Goal: Transaction & Acquisition: Subscribe to service/newsletter

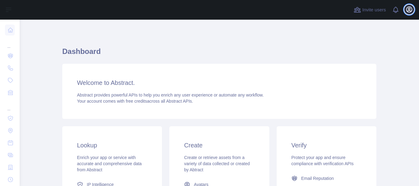
click at [409, 9] on icon "button" at bounding box center [410, 10] width 6 height 6
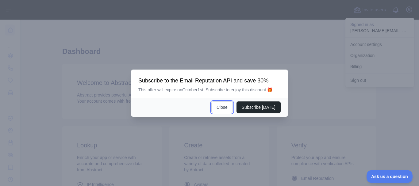
click at [229, 109] on button "Close" at bounding box center [222, 108] width 21 height 12
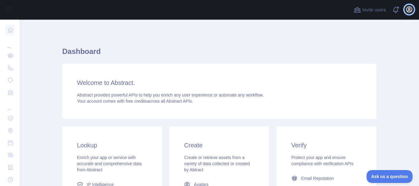
click at [409, 10] on icon "button" at bounding box center [409, 9] width 7 height 7
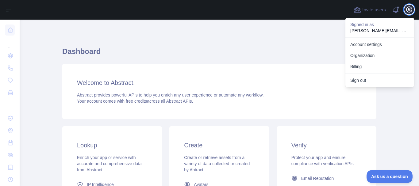
click at [409, 10] on icon "button" at bounding box center [409, 9] width 7 height 7
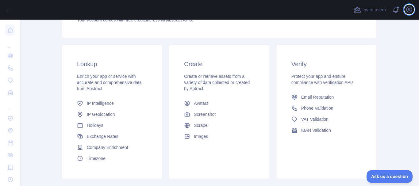
scroll to position [92, 0]
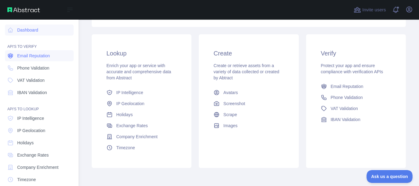
click at [25, 59] on link "Email Reputation" at bounding box center [39, 55] width 69 height 11
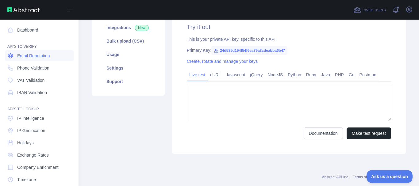
type textarea "**********"
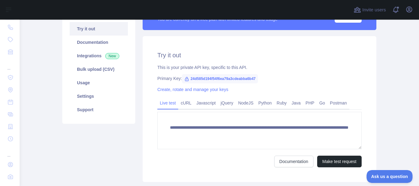
scroll to position [123, 0]
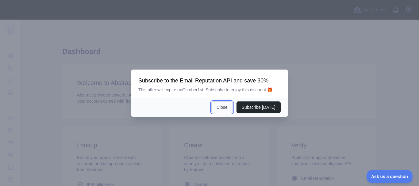
click at [222, 103] on button "Close" at bounding box center [222, 108] width 21 height 12
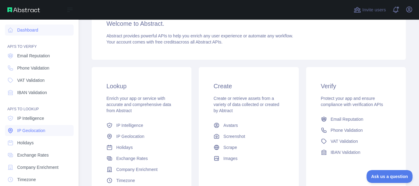
scroll to position [58, 0]
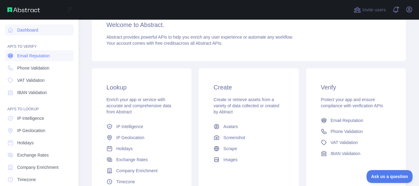
click at [41, 59] on link "Email Reputation" at bounding box center [39, 55] width 69 height 11
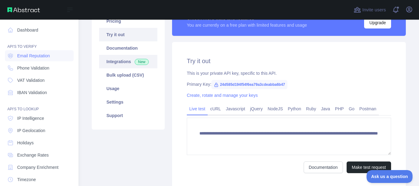
scroll to position [51, 0]
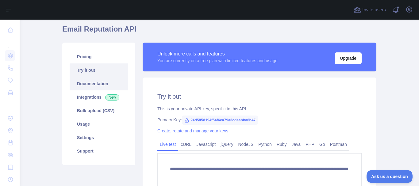
click at [108, 82] on link "Documentation" at bounding box center [99, 84] width 58 height 14
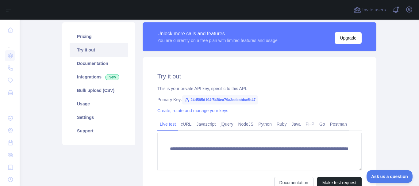
scroll to position [81, 0]
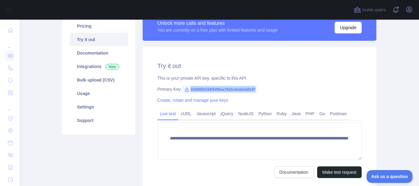
drag, startPoint x: 186, startPoint y: 89, endPoint x: 252, endPoint y: 87, distance: 66.7
click at [252, 87] on span "24d585d194f54f6ea79a3cdeabba6b47" at bounding box center [220, 89] width 76 height 9
copy span "24d585d194f54f6ea79a3cdeabba6b47"
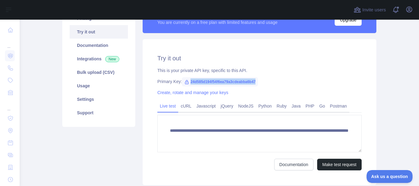
scroll to position [103, 0]
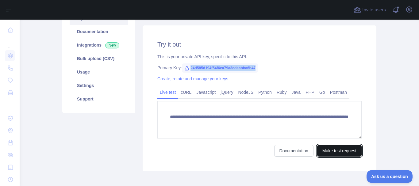
click at [325, 150] on button "Make test request" at bounding box center [340, 151] width 45 height 12
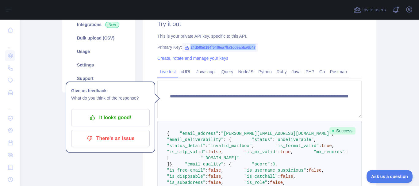
scroll to position [77, 0]
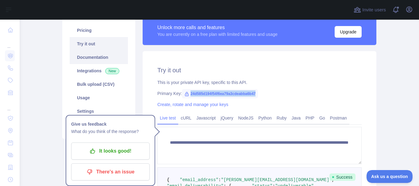
click at [88, 58] on link "Documentation" at bounding box center [99, 58] width 58 height 14
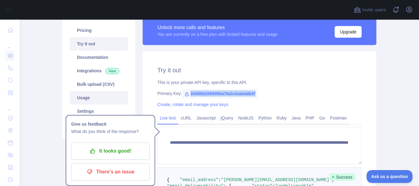
click at [92, 97] on link "Usage" at bounding box center [99, 98] width 58 height 14
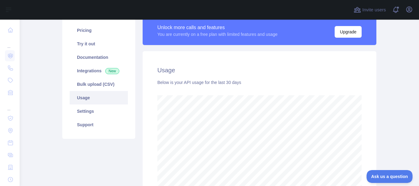
scroll to position [167, 395]
click at [95, 108] on link "Settings" at bounding box center [99, 112] width 58 height 14
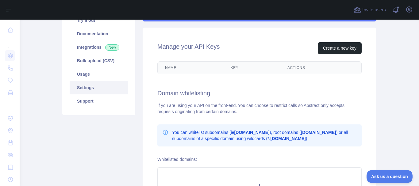
scroll to position [108, 0]
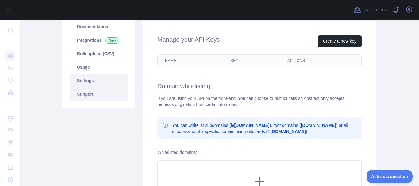
click at [101, 93] on link "Support" at bounding box center [99, 95] width 58 height 14
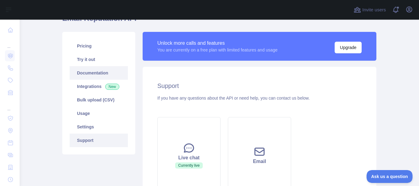
scroll to position [46, 0]
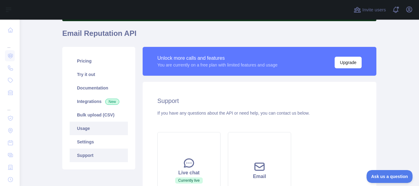
click at [86, 127] on link "Usage" at bounding box center [99, 129] width 58 height 14
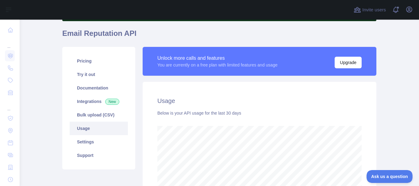
scroll to position [167, 395]
click at [87, 120] on link "Bulk upload (CSV)" at bounding box center [99, 115] width 58 height 14
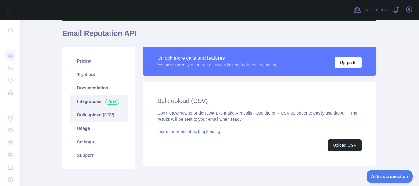
click at [87, 96] on link "Integrations New" at bounding box center [99, 102] width 58 height 14
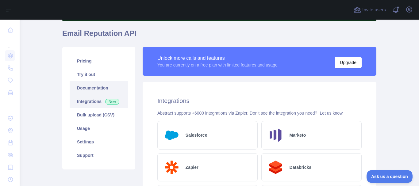
click at [87, 89] on link "Documentation" at bounding box center [99, 88] width 58 height 14
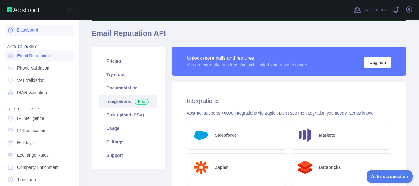
click at [36, 34] on link "Dashboard" at bounding box center [39, 30] width 69 height 11
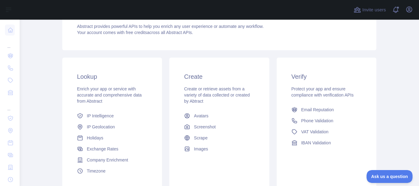
scroll to position [108, 0]
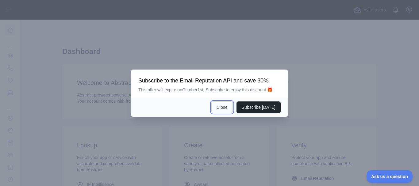
click at [227, 108] on button "Close" at bounding box center [222, 108] width 21 height 12
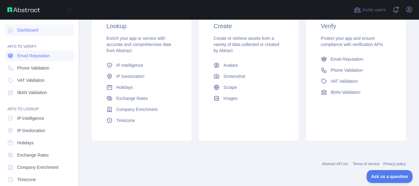
click at [50, 57] on span "Email Reputation" at bounding box center [33, 56] width 33 height 6
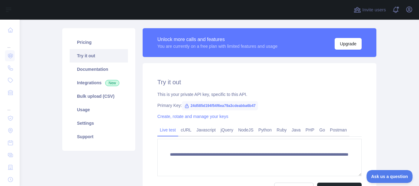
scroll to position [51, 0]
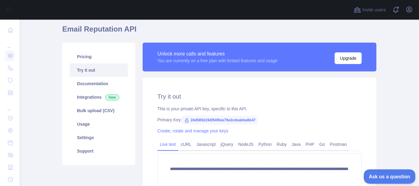
click at [386, 177] on span "Ask us a question" at bounding box center [387, 176] width 46 height 4
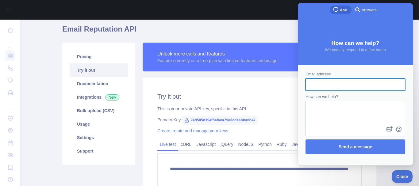
scroll to position [0, 0]
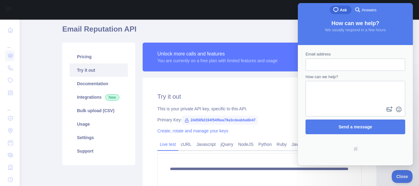
click at [366, 14] on link "search-medium Answers" at bounding box center [366, 10] width 29 height 9
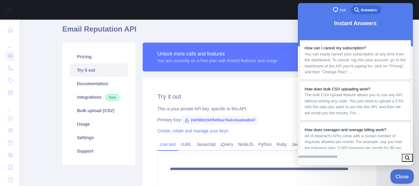
drag, startPoint x: 397, startPoint y: 171, endPoint x: 421, endPoint y: 171, distance: 23.6
click at [397, 171] on button "Close" at bounding box center [401, 176] width 21 height 13
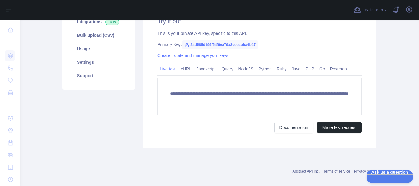
scroll to position [134, 0]
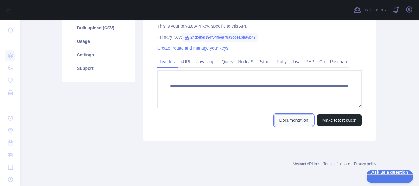
click at [294, 120] on link "Documentation" at bounding box center [294, 121] width 39 height 12
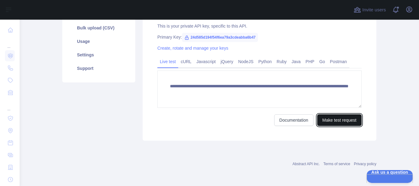
click at [323, 121] on button "Make test request" at bounding box center [340, 121] width 45 height 12
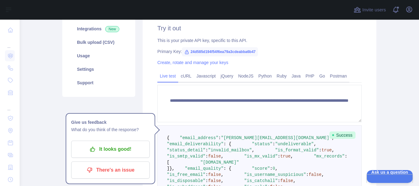
scroll to position [117, 0]
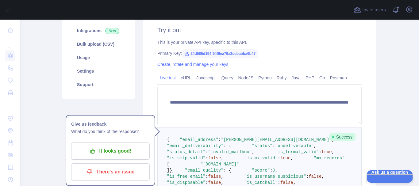
click at [209, 51] on span "24d585d194f54f6ea79a3cdeabba6b47" at bounding box center [220, 53] width 76 height 9
drag, startPoint x: 187, startPoint y: 52, endPoint x: 260, endPoint y: 49, distance: 72.8
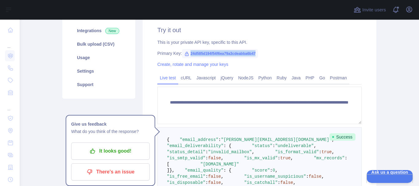
click at [260, 49] on div "**********" at bounding box center [260, 171] width 234 height 320
copy span "24d585d194f54f6ea79a3cdeabba6b47"
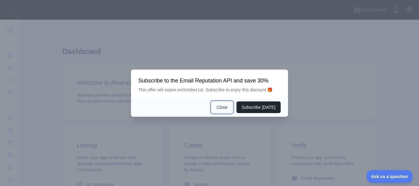
click at [217, 110] on button "Close" at bounding box center [222, 108] width 21 height 12
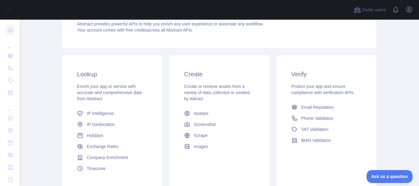
scroll to position [92, 0]
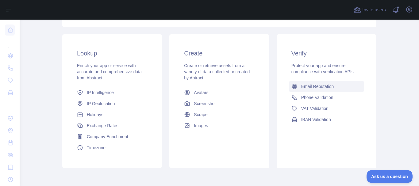
click at [340, 85] on link "Email Reputation" at bounding box center [326, 86] width 75 height 11
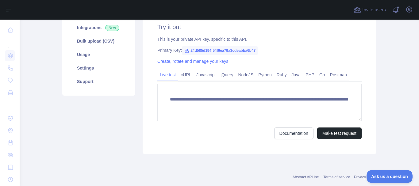
scroll to position [85, 0]
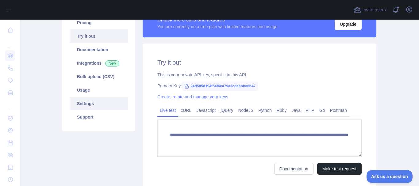
click at [114, 103] on link "Settings" at bounding box center [99, 104] width 58 height 14
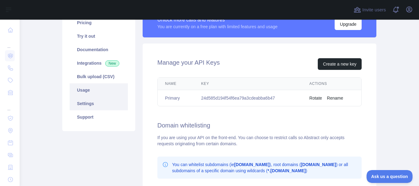
click at [100, 92] on link "Usage" at bounding box center [99, 91] width 58 height 14
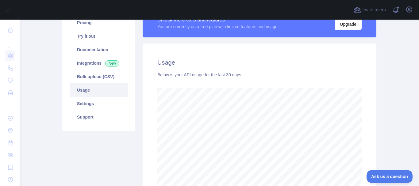
scroll to position [167, 395]
click at [88, 80] on link "Bulk upload (CSV)" at bounding box center [99, 77] width 58 height 14
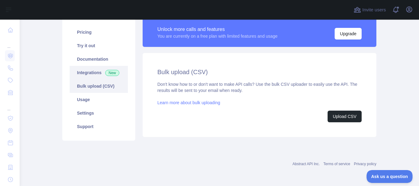
click at [89, 76] on link "Integrations New" at bounding box center [99, 73] width 58 height 14
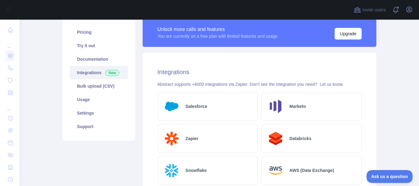
click at [75, 77] on link "Integrations New" at bounding box center [99, 73] width 58 height 14
click at [86, 61] on link "Documentation" at bounding box center [99, 60] width 58 height 14
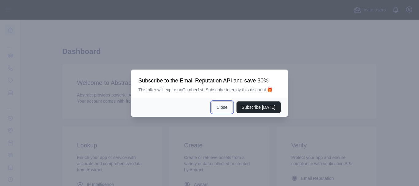
click at [228, 111] on button "Close" at bounding box center [222, 108] width 21 height 12
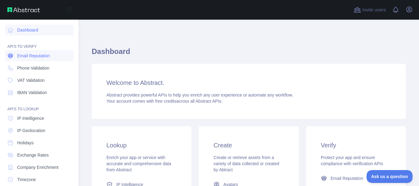
click at [14, 53] on link "Email Reputation" at bounding box center [39, 55] width 69 height 11
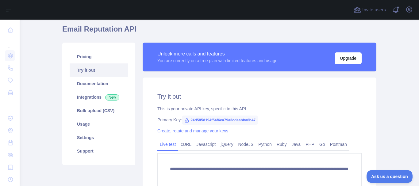
scroll to position [61, 0]
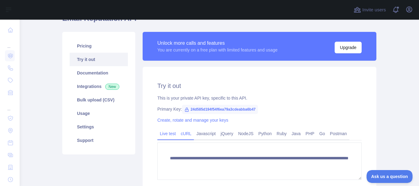
click at [186, 132] on link "cURL" at bounding box center [186, 134] width 16 height 10
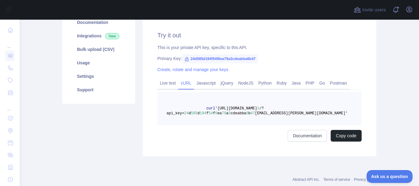
scroll to position [123, 0]
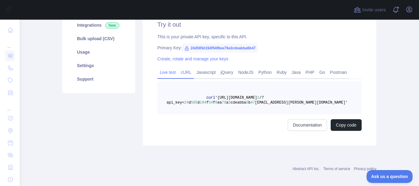
click at [163, 69] on link "Live test" at bounding box center [168, 73] width 21 height 10
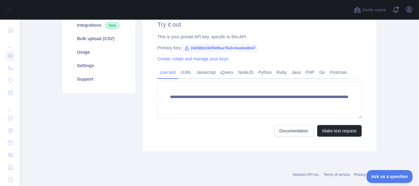
scroll to position [92, 0]
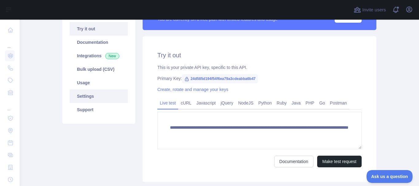
click at [100, 94] on link "Settings" at bounding box center [99, 97] width 58 height 14
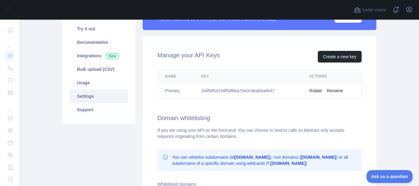
scroll to position [61, 0]
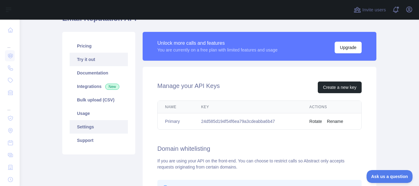
click at [78, 54] on link "Try it out" at bounding box center [99, 60] width 58 height 14
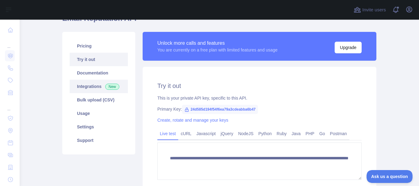
click at [96, 88] on link "Integrations New" at bounding box center [99, 87] width 58 height 14
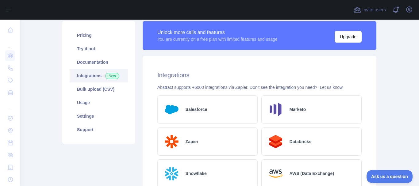
scroll to position [61, 0]
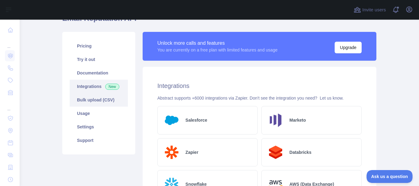
click at [83, 104] on link "Bulk upload (CSV)" at bounding box center [99, 100] width 58 height 14
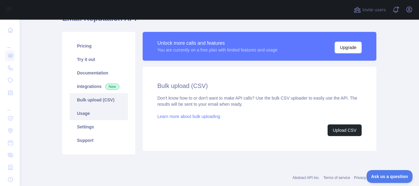
click at [89, 116] on link "Usage" at bounding box center [99, 114] width 58 height 14
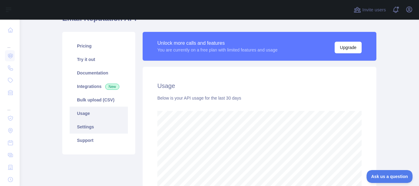
scroll to position [167, 395]
click at [88, 130] on link "Settings" at bounding box center [99, 127] width 58 height 14
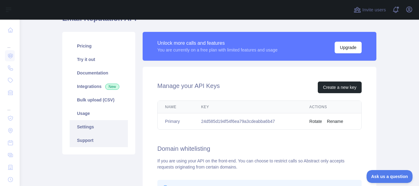
click at [87, 144] on link "Support" at bounding box center [99, 141] width 58 height 14
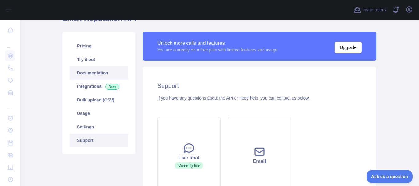
click at [87, 71] on link "Documentation" at bounding box center [99, 73] width 58 height 14
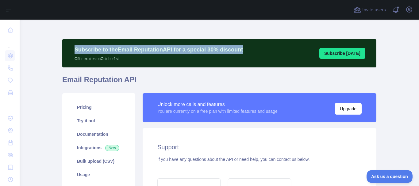
drag, startPoint x: 235, startPoint y: 49, endPoint x: 71, endPoint y: 52, distance: 164.0
click at [71, 52] on div "Subscribe to the Email Reputation API for a special 30 % discount Offer expires…" at bounding box center [158, 53] width 181 height 16
drag, startPoint x: 73, startPoint y: 48, endPoint x: 244, endPoint y: 46, distance: 170.8
click at [244, 46] on div "Subscribe to the Email Reputation API for a special 30 % discount Offer expires…" at bounding box center [219, 53] width 314 height 28
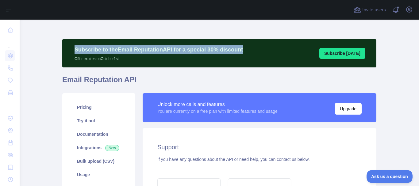
click at [244, 46] on div "Subscribe to the Email Reputation API for a special 30 % discount Offer expires…" at bounding box center [219, 53] width 314 height 28
drag, startPoint x: 235, startPoint y: 49, endPoint x: 65, endPoint y: 47, distance: 170.4
click at [65, 47] on div "Subscribe to the Email Reputation API for a special 30 % discount Offer expires…" at bounding box center [219, 53] width 314 height 28
click at [64, 47] on div "Subscribe to the Email Reputation API for a special 30 % discount Offer expires…" at bounding box center [219, 53] width 314 height 28
drag, startPoint x: 68, startPoint y: 46, endPoint x: 234, endPoint y: 46, distance: 166.1
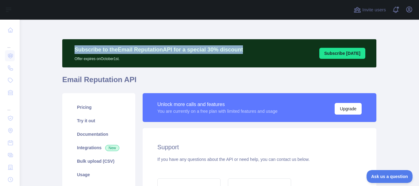
click at [234, 46] on div "Subscribe to the Email Reputation API for a special 30 % discount Offer expires…" at bounding box center [158, 53] width 181 height 16
click at [234, 46] on p "Subscribe to the Email Reputation API for a special 30 % discount" at bounding box center [159, 49] width 169 height 9
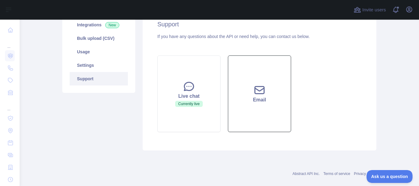
scroll to position [133, 0]
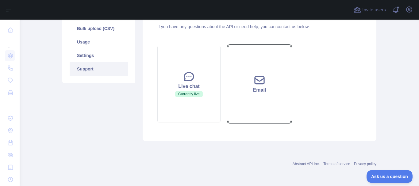
click at [244, 100] on button "Email" at bounding box center [259, 84] width 63 height 77
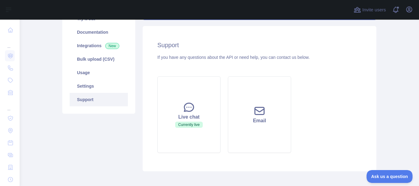
click at [243, 52] on div "Support If you have any questions about the API or need help, you can contact u…" at bounding box center [260, 99] width 234 height 146
click at [241, 55] on div "If you have any questions about the API or need help, you can contact us below." at bounding box center [260, 57] width 205 height 6
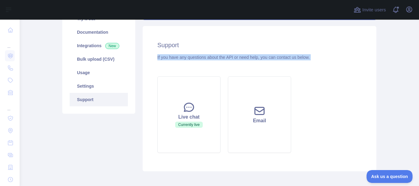
click at [241, 55] on div "If you have any questions about the API or need help, you can contact us below." at bounding box center [260, 57] width 205 height 6
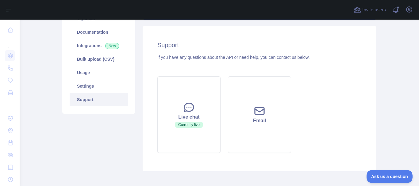
click at [173, 44] on h2 "Support" at bounding box center [260, 45] width 205 height 9
click at [249, 43] on h2 "Support" at bounding box center [260, 45] width 205 height 9
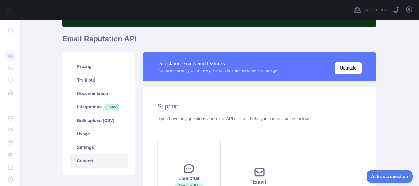
scroll to position [10, 0]
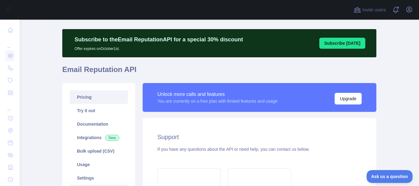
click at [92, 94] on link "Pricing" at bounding box center [99, 98] width 58 height 14
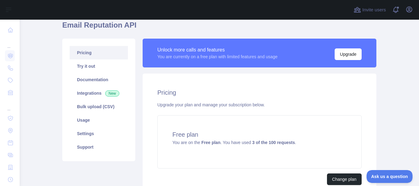
scroll to position [61, 0]
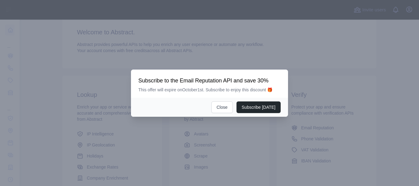
scroll to position [61, 0]
click at [218, 108] on button "Close" at bounding box center [222, 108] width 21 height 12
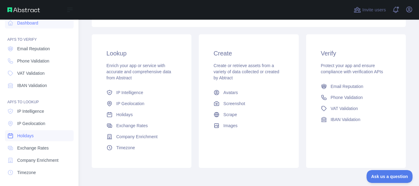
scroll to position [0, 0]
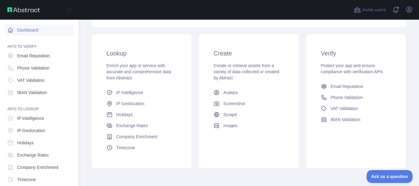
click at [43, 35] on link "Dashboard" at bounding box center [39, 30] width 69 height 11
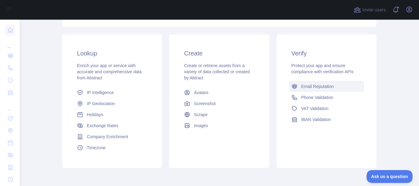
click at [308, 89] on span "Email Reputation" at bounding box center [318, 87] width 33 height 6
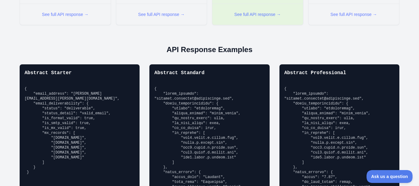
scroll to position [418, 0]
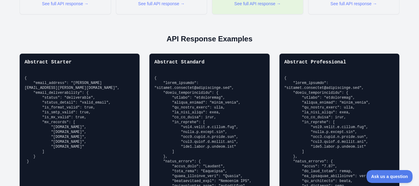
drag, startPoint x: 419, startPoint y: 15, endPoint x: 413, endPoint y: 83, distance: 67.8
click at [415, 88] on div at bounding box center [209, 93] width 419 height 186
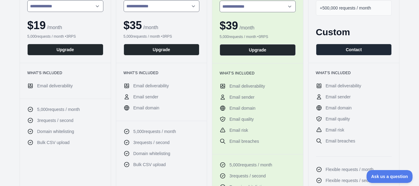
scroll to position [161, 0]
